Goal: Task Accomplishment & Management: Use online tool/utility

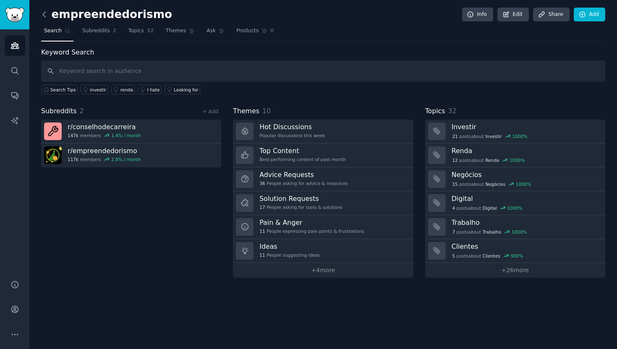
click at [44, 14] on icon at bounding box center [44, 14] width 9 height 9
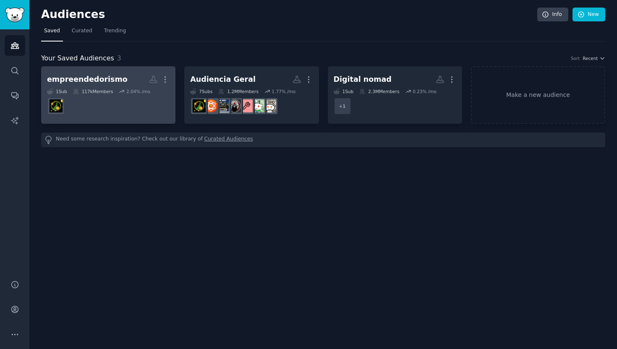
click at [108, 79] on div "empreendedorismo" at bounding box center [87, 79] width 81 height 10
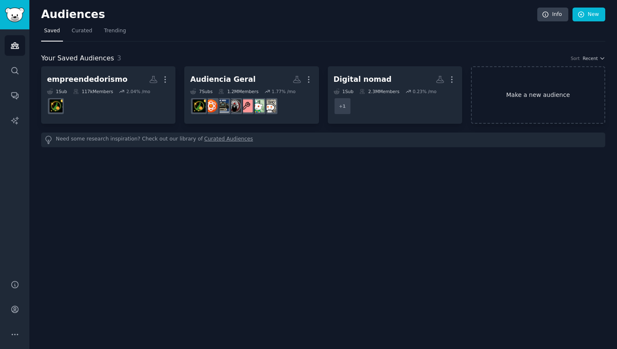
click at [539, 97] on link "Make a new audience" at bounding box center [538, 95] width 134 height 58
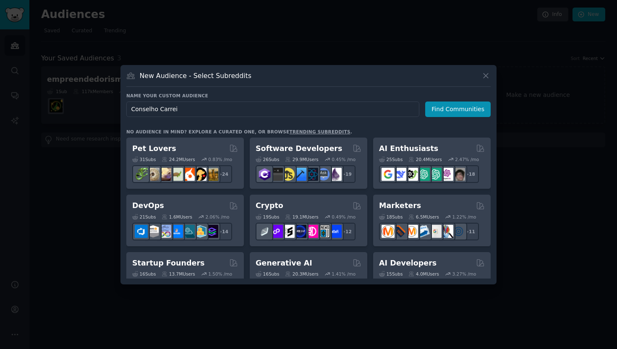
type input "Conselho Carreir"
click button "Find Communities" at bounding box center [458, 110] width 66 height 16
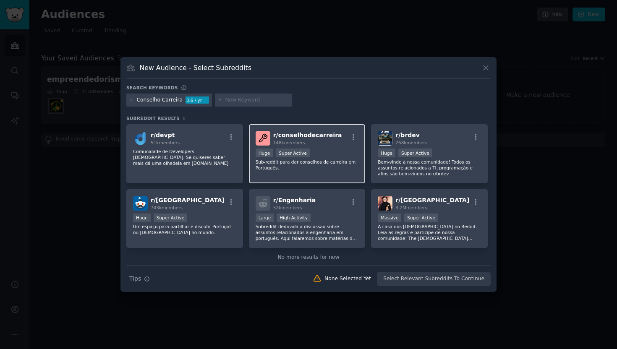
click at [282, 134] on span "r/ conselhodecarreira" at bounding box center [307, 135] width 69 height 7
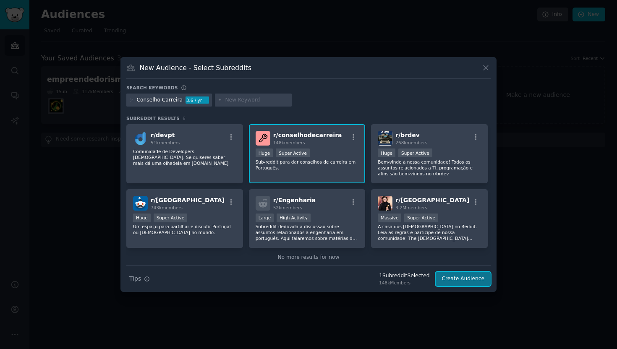
click at [452, 281] on button "Create Audience" at bounding box center [463, 279] width 55 height 14
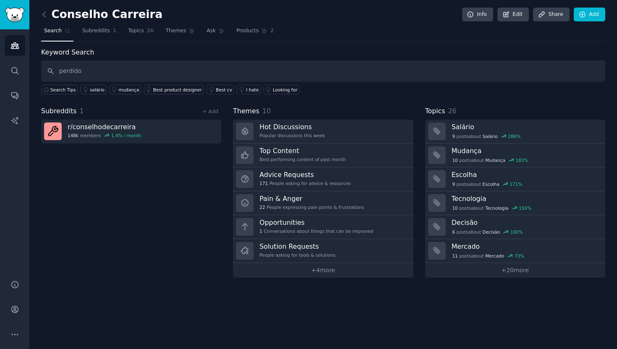
type input "perdido"
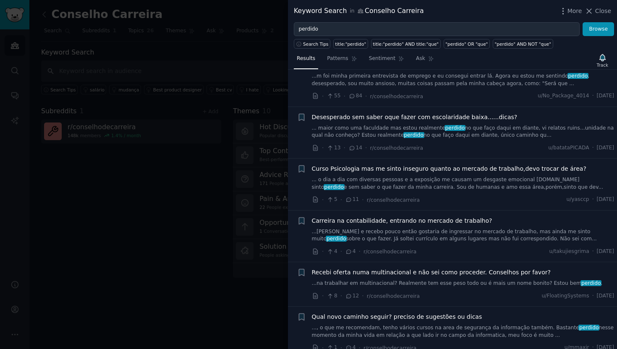
scroll to position [841, 0]
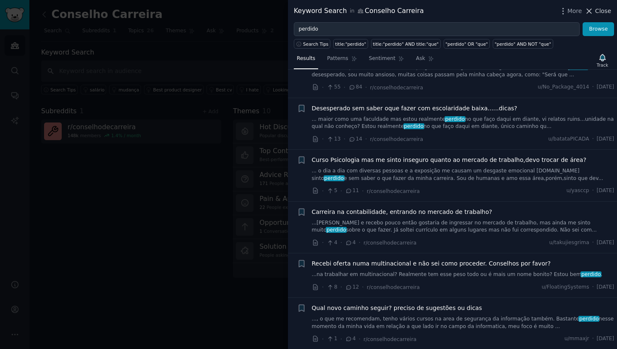
click at [593, 9] on icon at bounding box center [589, 11] width 9 height 9
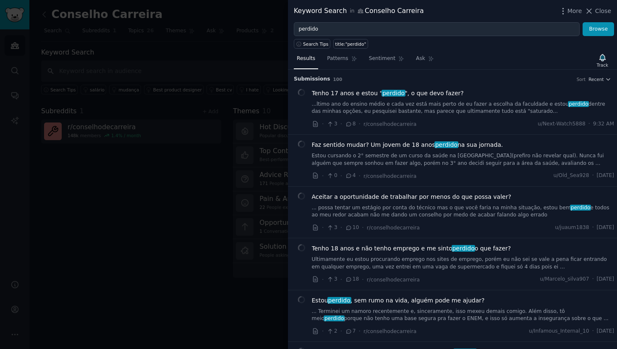
click at [155, 160] on div at bounding box center [308, 174] width 617 height 349
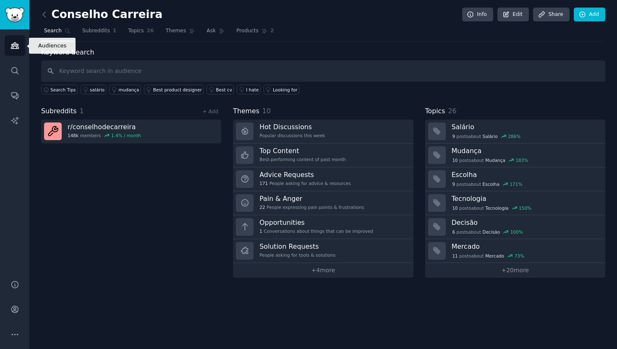
click at [9, 50] on link "Audiences" at bounding box center [15, 45] width 21 height 21
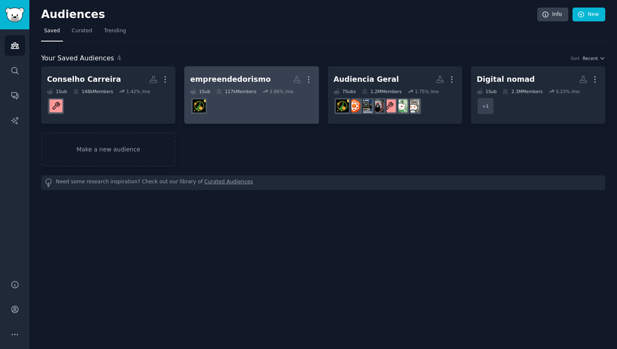
click at [252, 87] on div "empreendedorismo More 1 Sub 117k Members 2.86 % /mo r/empreendedorismo" at bounding box center [251, 95] width 123 height 46
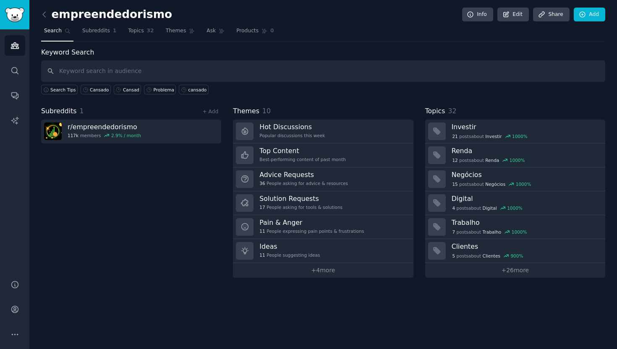
click at [149, 68] on input "text" at bounding box center [323, 70] width 564 height 21
type input "perdido"
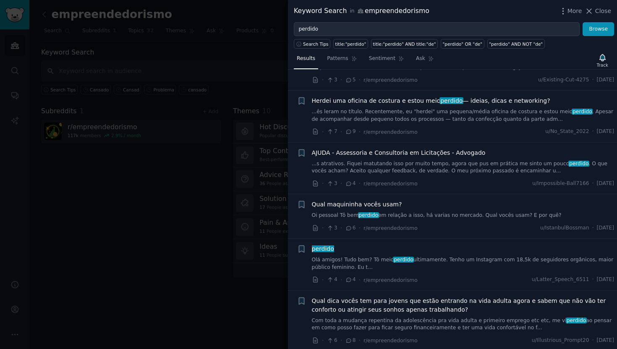
scroll to position [94, 0]
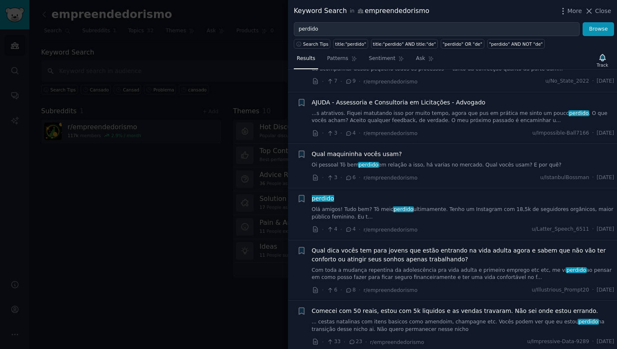
click at [183, 142] on div at bounding box center [308, 174] width 617 height 349
